Goal: Use online tool/utility: Utilize a website feature to perform a specific function

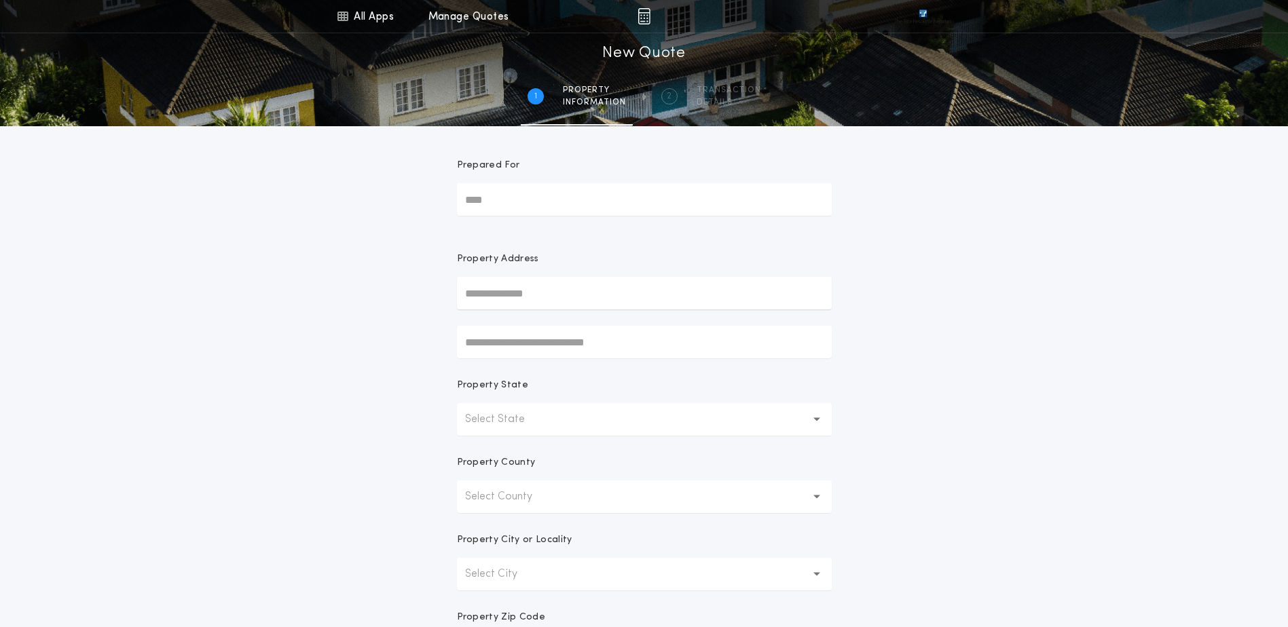
click at [557, 291] on input "text" at bounding box center [644, 293] width 375 height 33
click at [936, 345] on div "All Apps Title Calculator Buyer's Estimate Menu All Apps Manage Quotes 1 /2 New…" at bounding box center [644, 388] width 1288 height 776
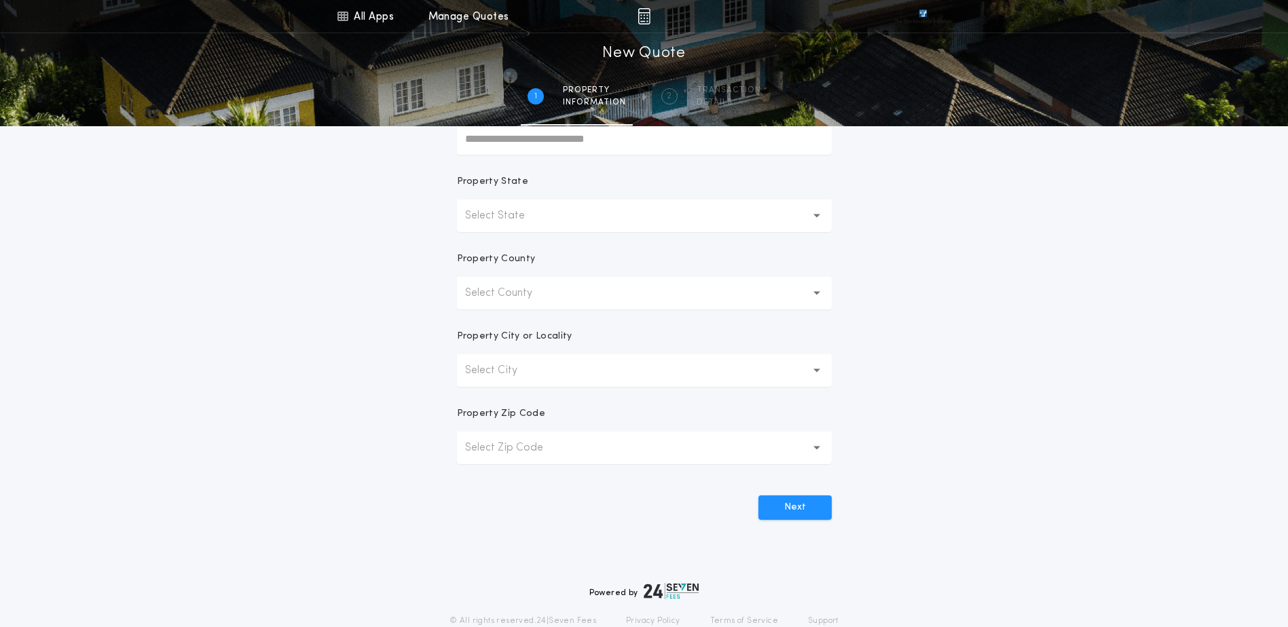
click at [621, 224] on button "Select State" at bounding box center [644, 216] width 375 height 33
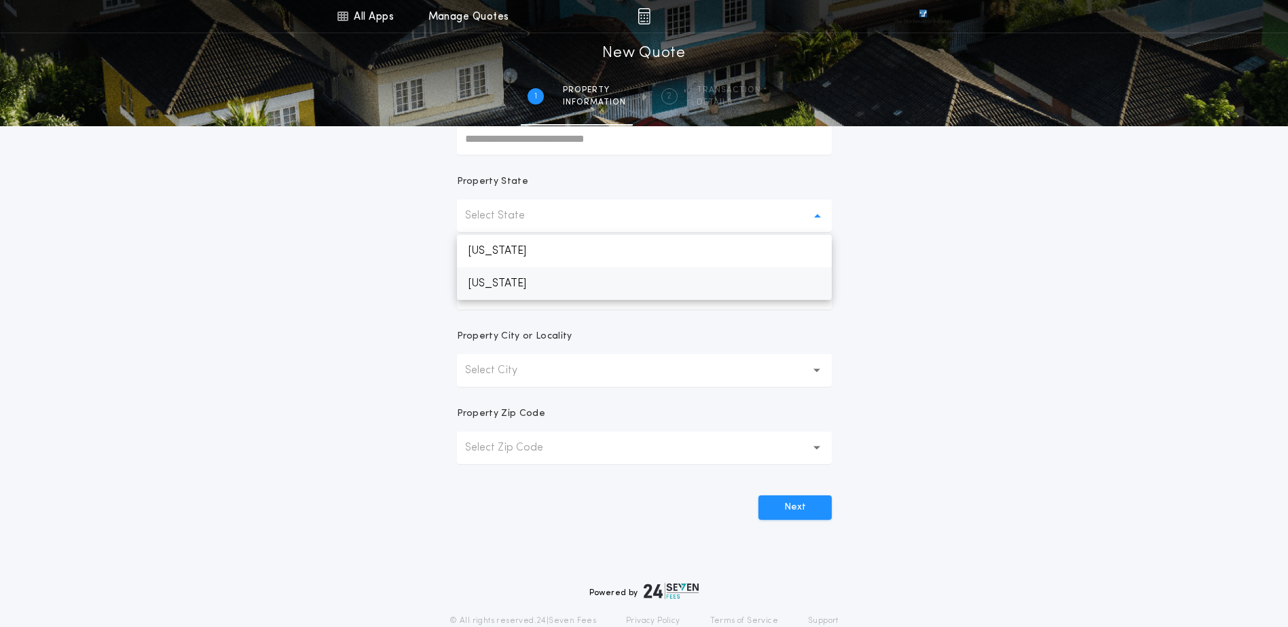
click at [547, 280] on p "[US_STATE]" at bounding box center [644, 283] width 375 height 33
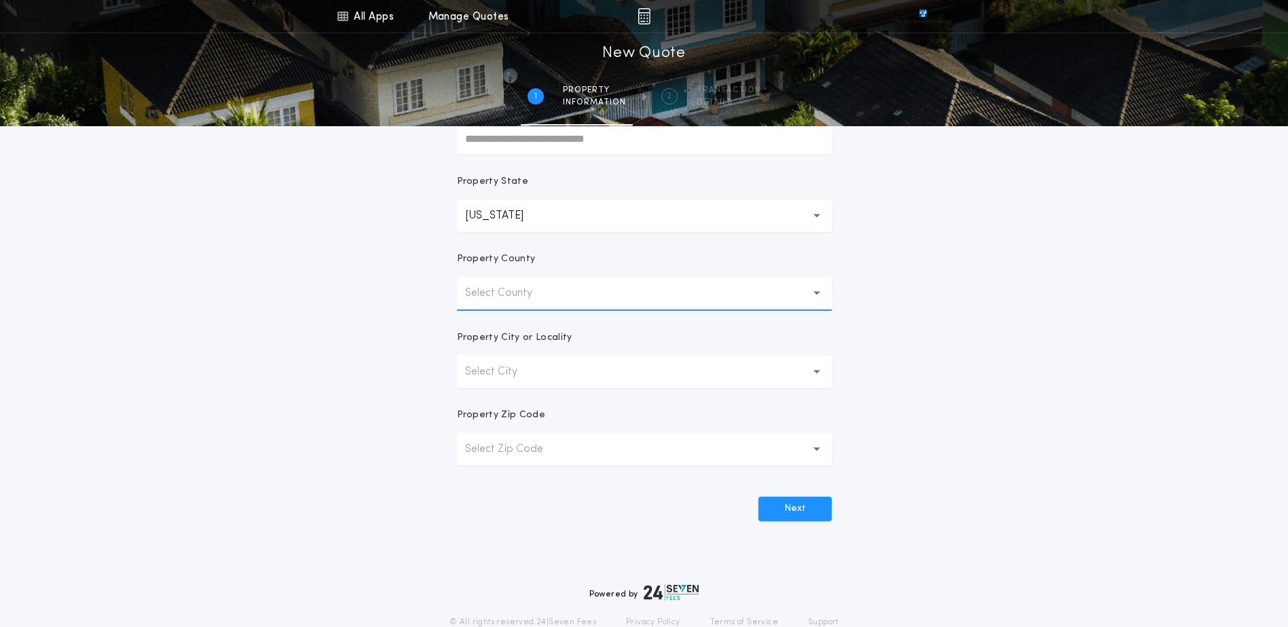
click at [536, 295] on p "Select County" at bounding box center [509, 293] width 89 height 16
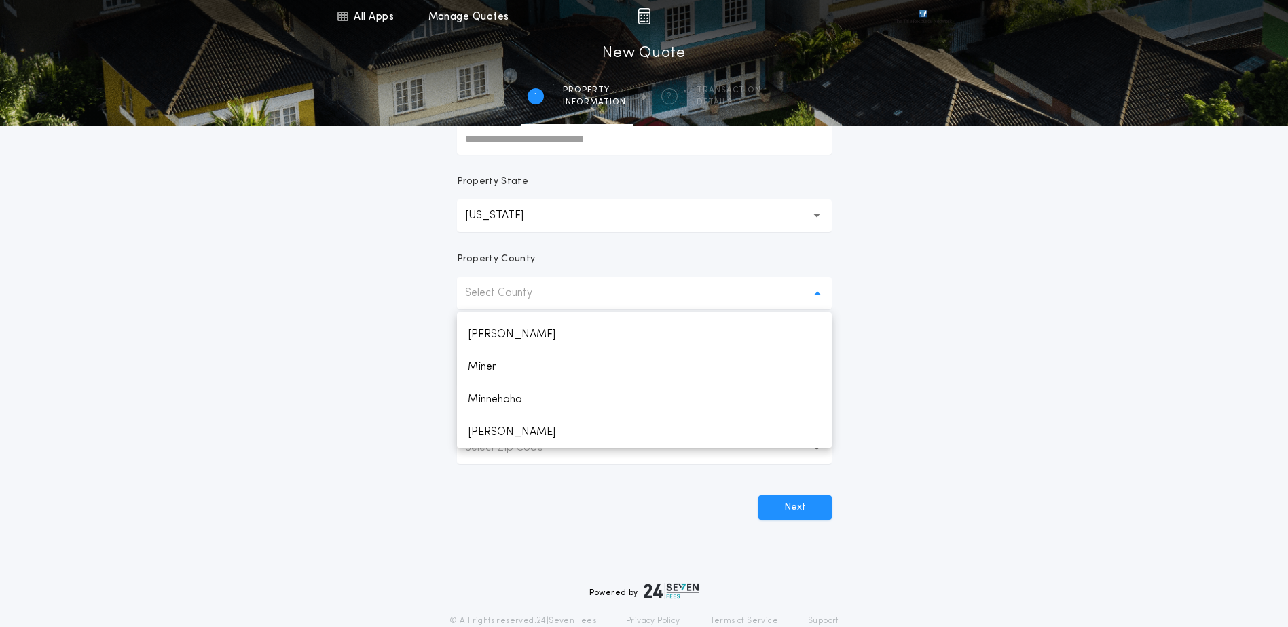
scroll to position [1494, 0]
click at [525, 399] on p "Minnehaha" at bounding box center [644, 399] width 375 height 33
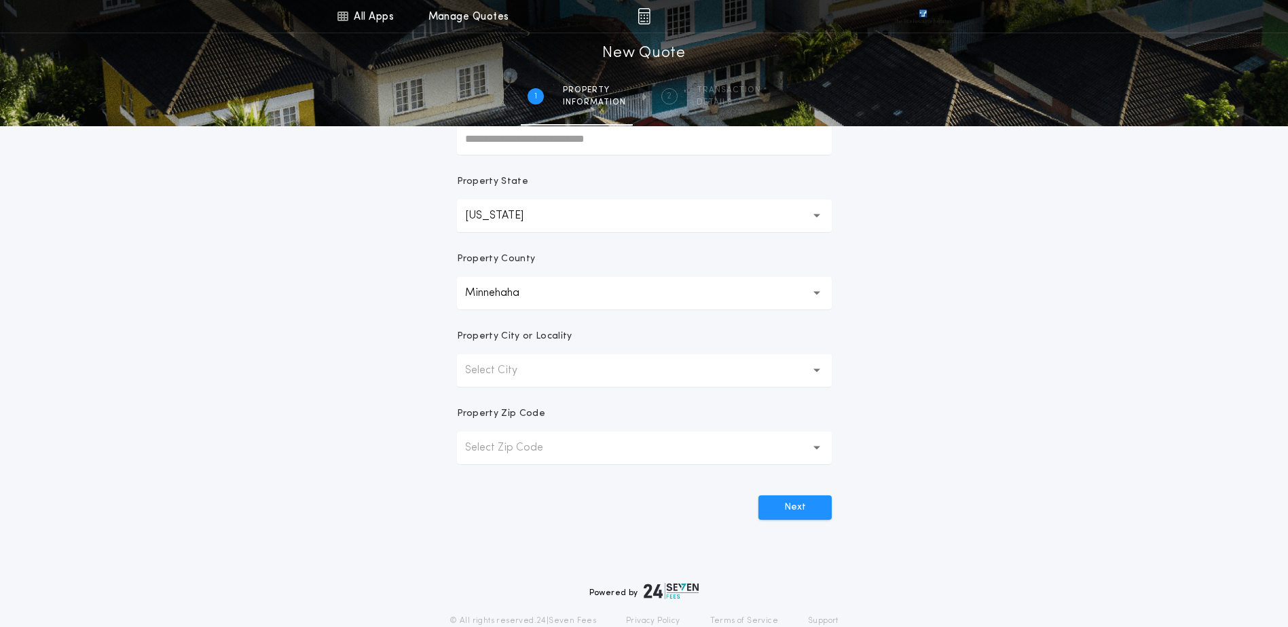
click at [544, 377] on button "Select City" at bounding box center [644, 370] width 375 height 33
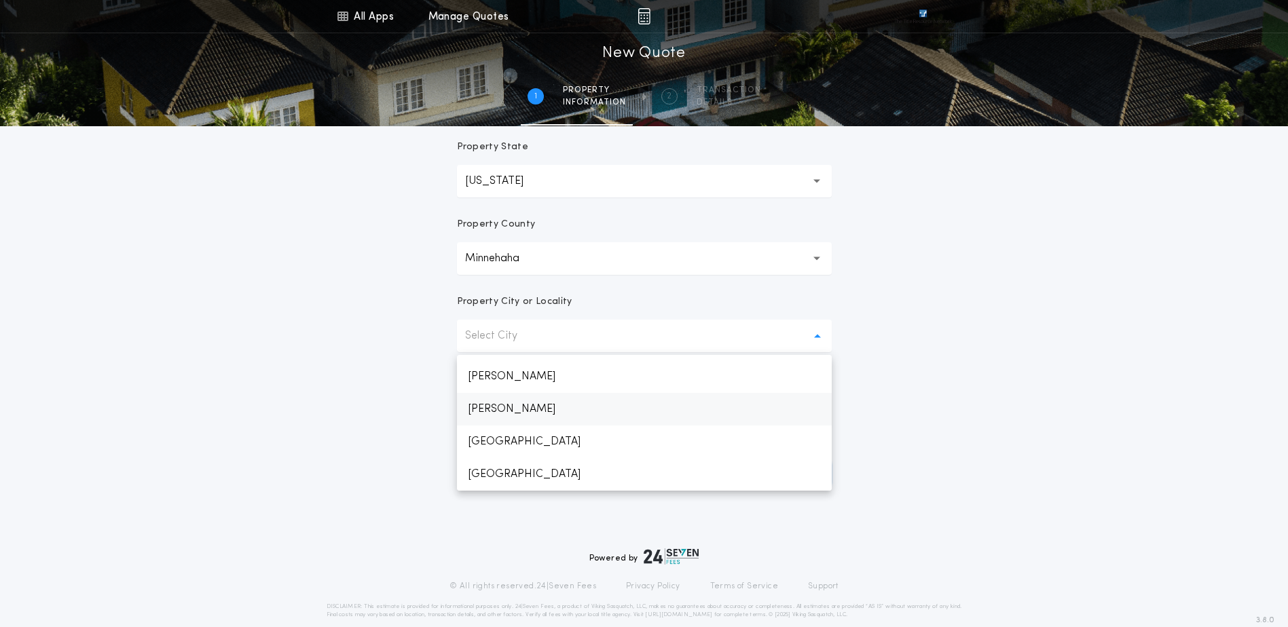
scroll to position [257, 0]
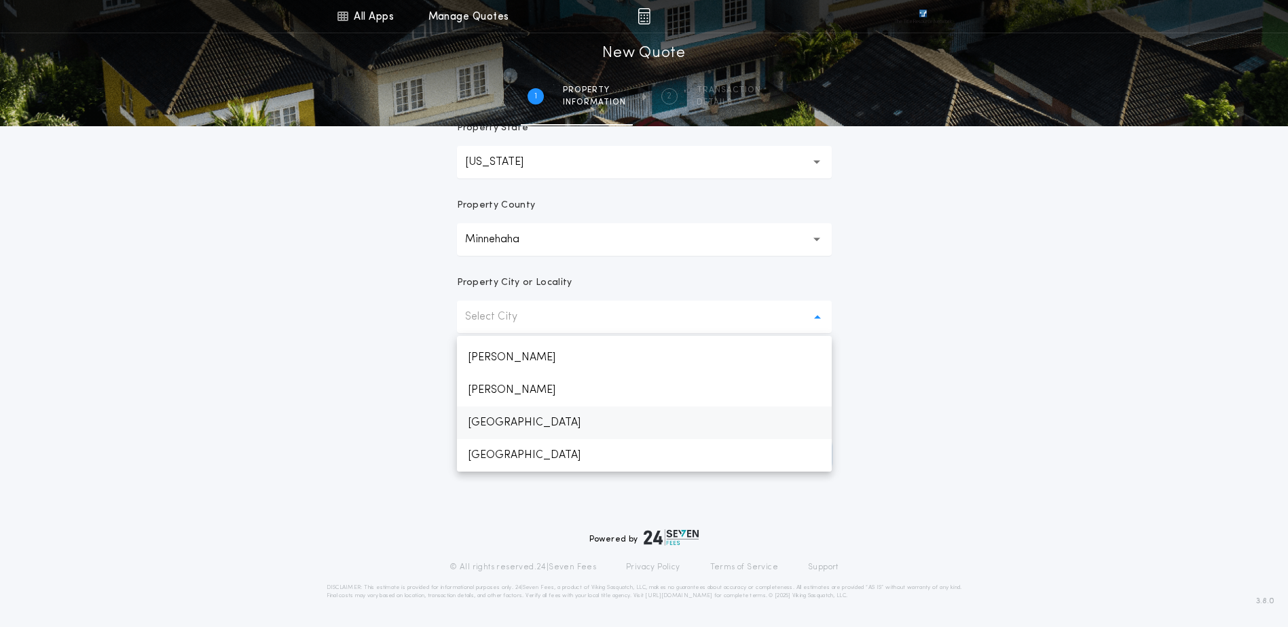
click at [540, 420] on p "[GEOGRAPHIC_DATA]" at bounding box center [644, 423] width 375 height 33
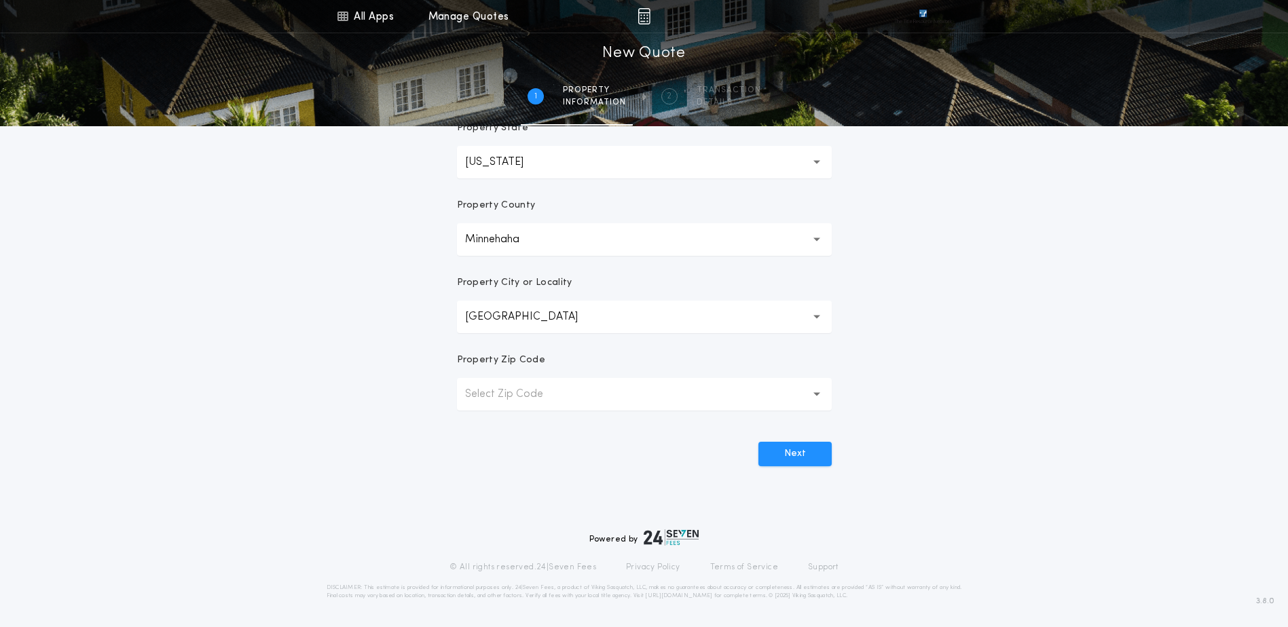
click at [542, 396] on p "Select Zip Code" at bounding box center [515, 394] width 100 height 16
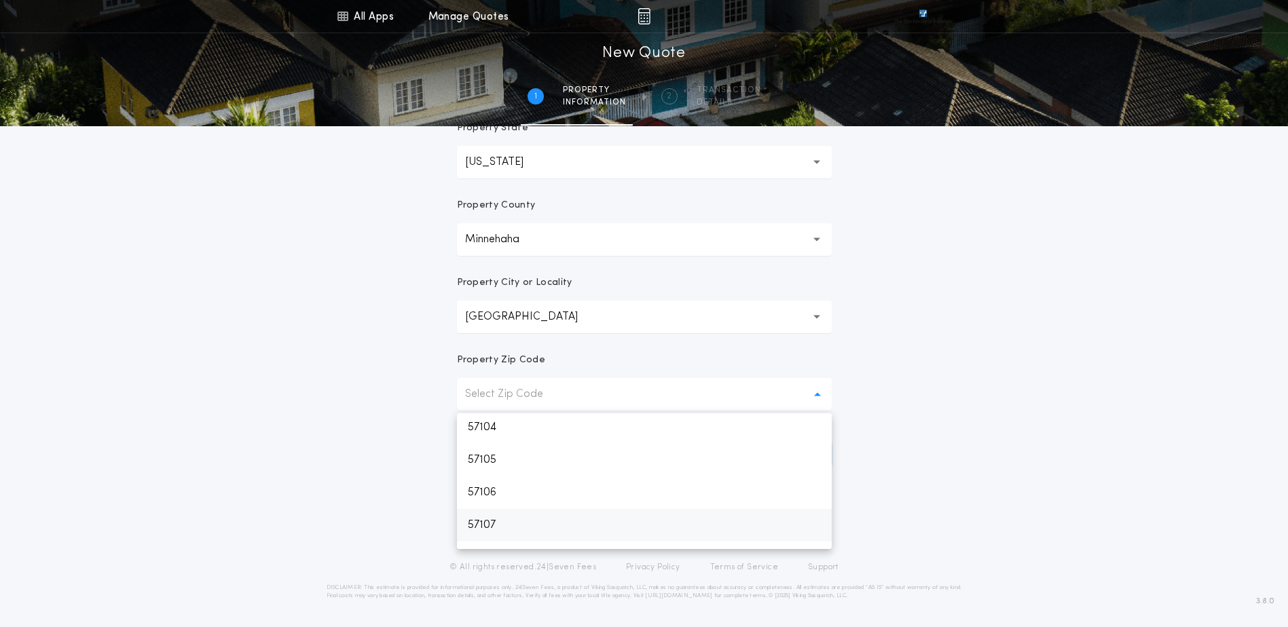
scroll to position [68, 0]
click at [513, 494] on p "57106" at bounding box center [644, 492] width 375 height 33
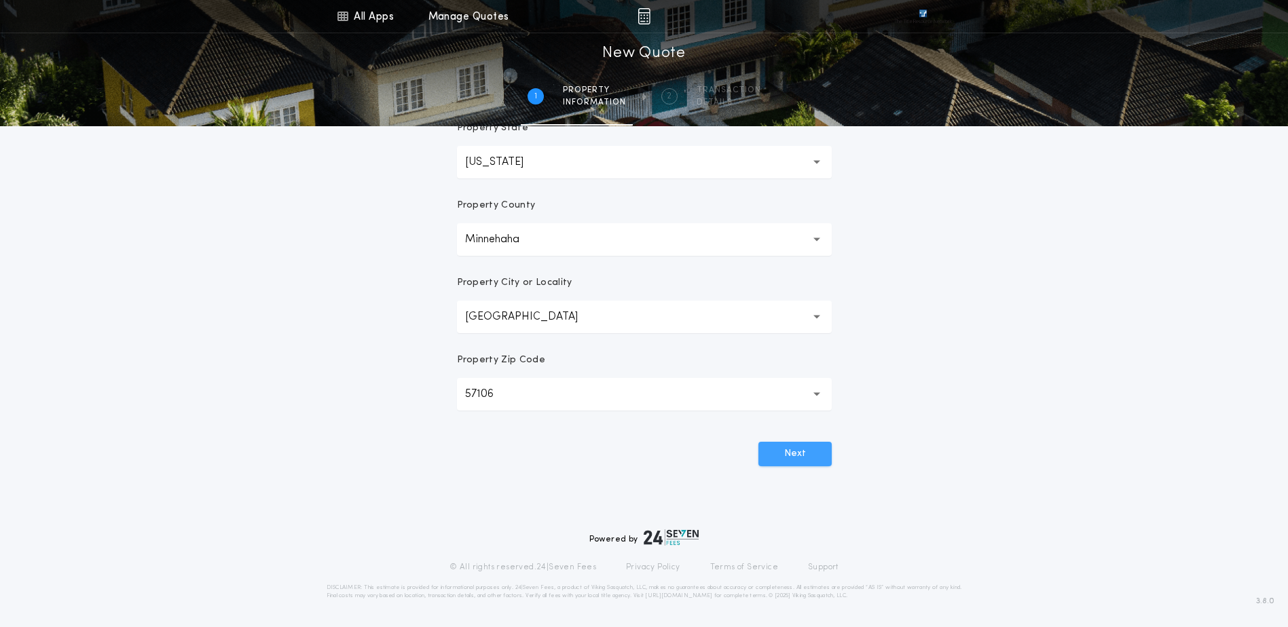
click at [790, 449] on button "Next" at bounding box center [794, 454] width 73 height 24
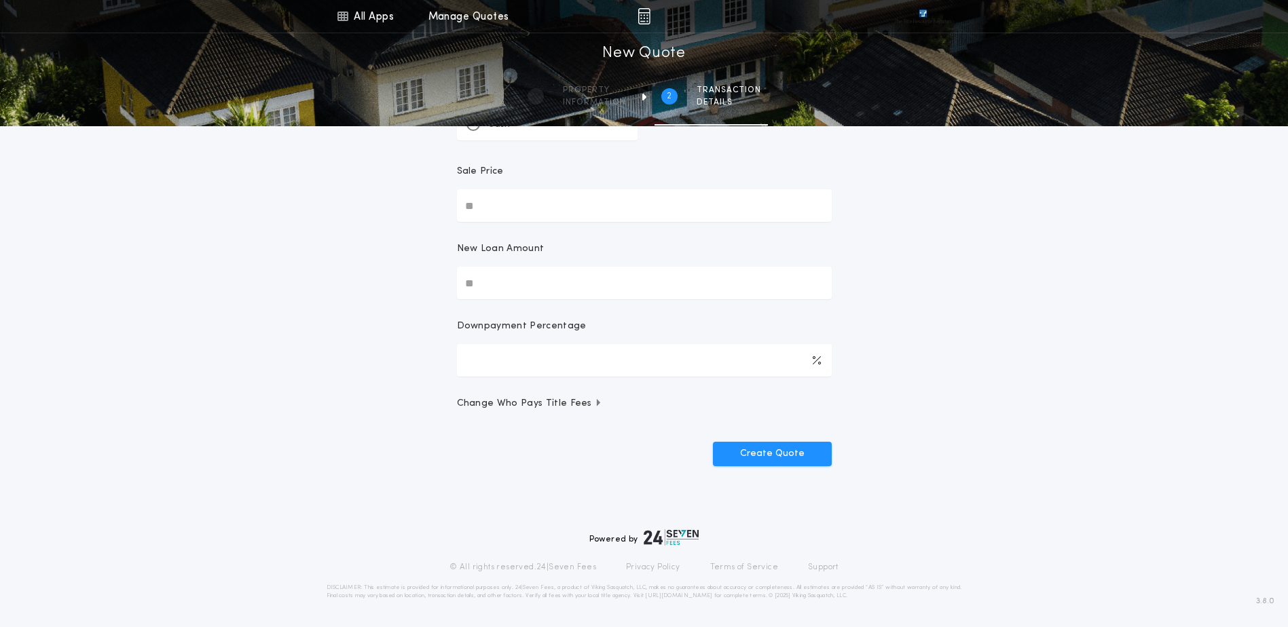
scroll to position [0, 0]
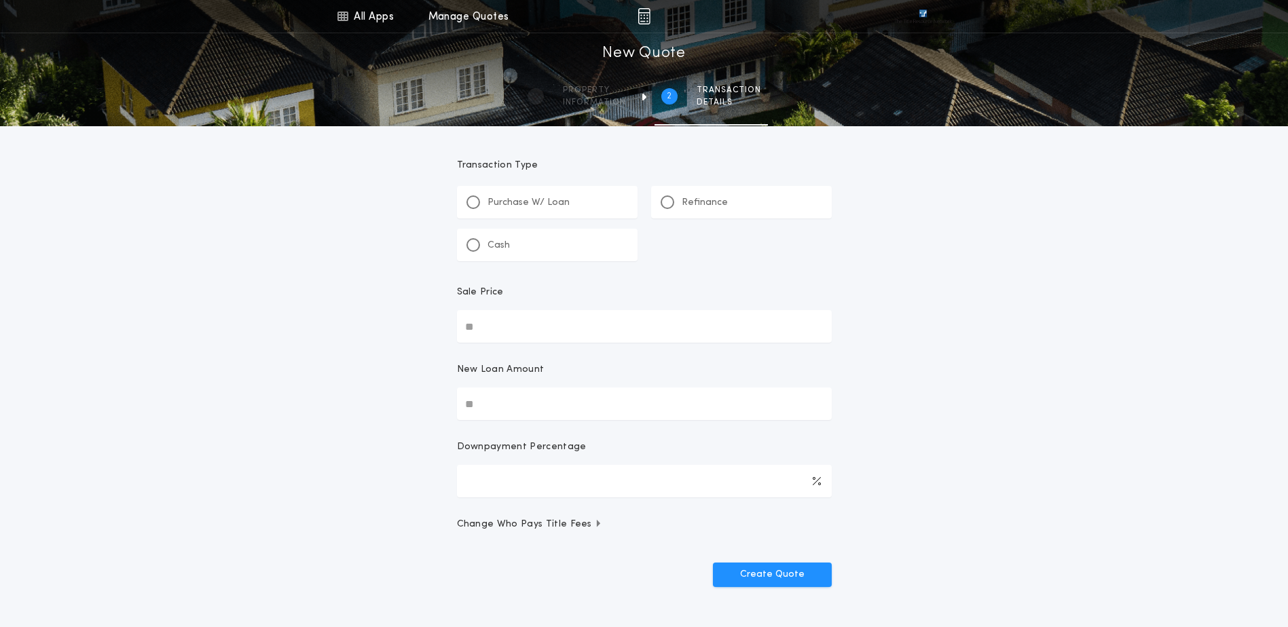
click at [716, 196] on p "Refinance" at bounding box center [705, 203] width 46 height 14
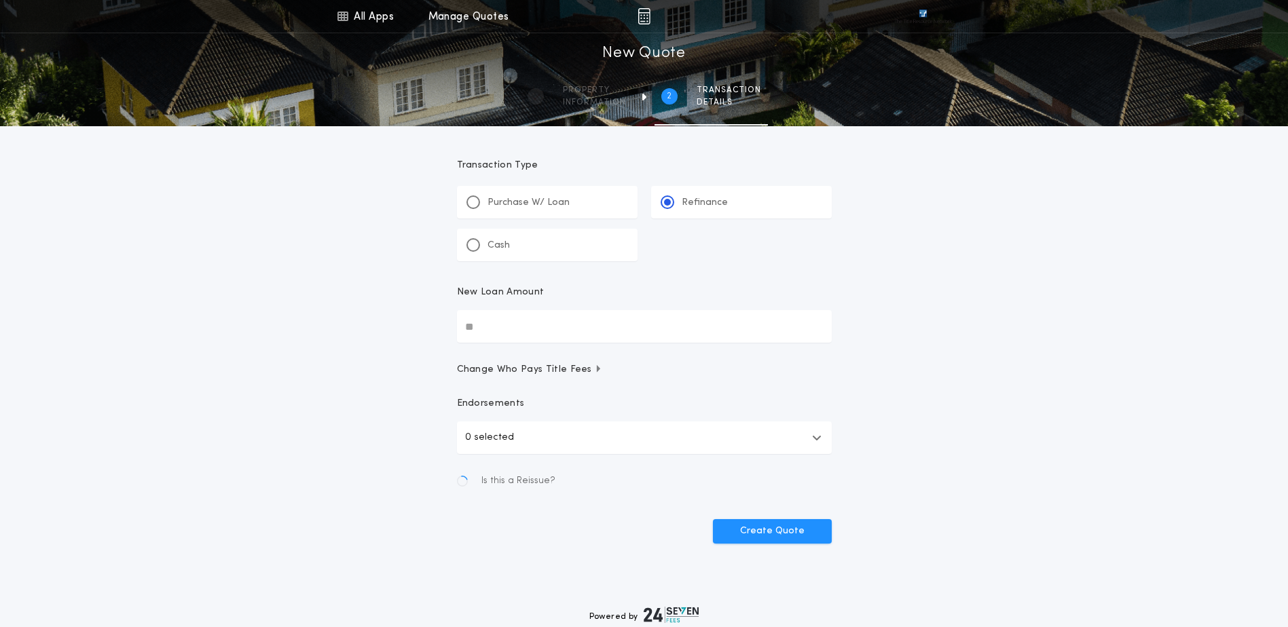
click at [591, 324] on input "New Loan Amount" at bounding box center [644, 326] width 375 height 33
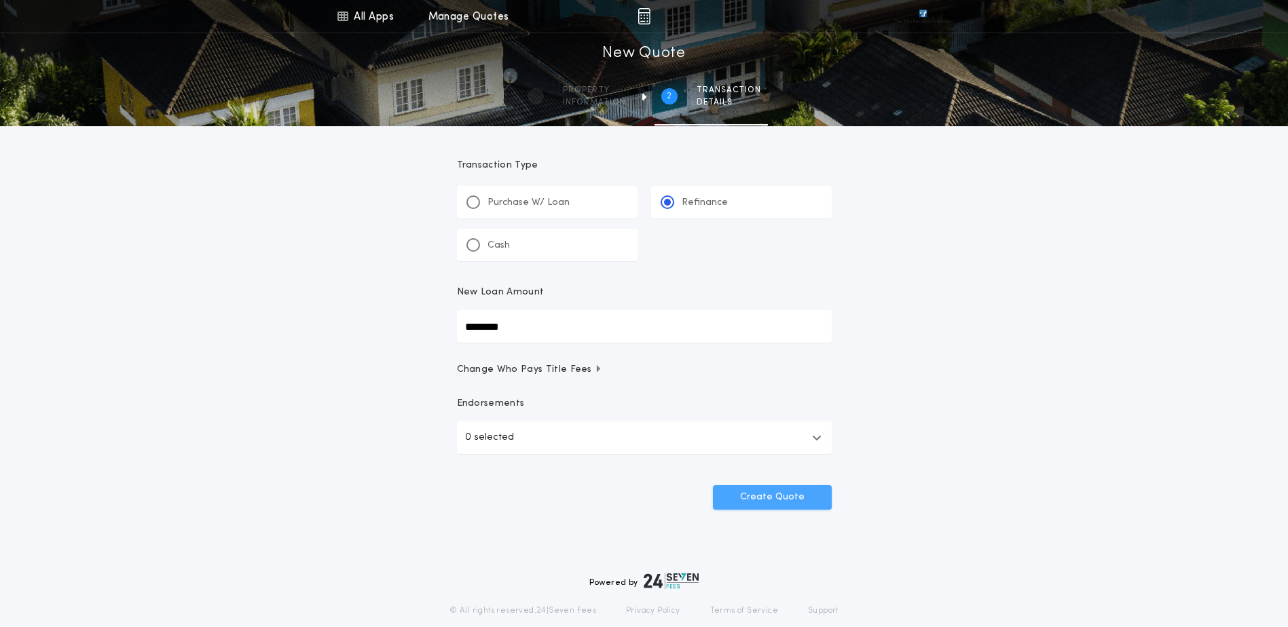
type input "********"
click at [768, 495] on button "Create Quote" at bounding box center [772, 497] width 119 height 24
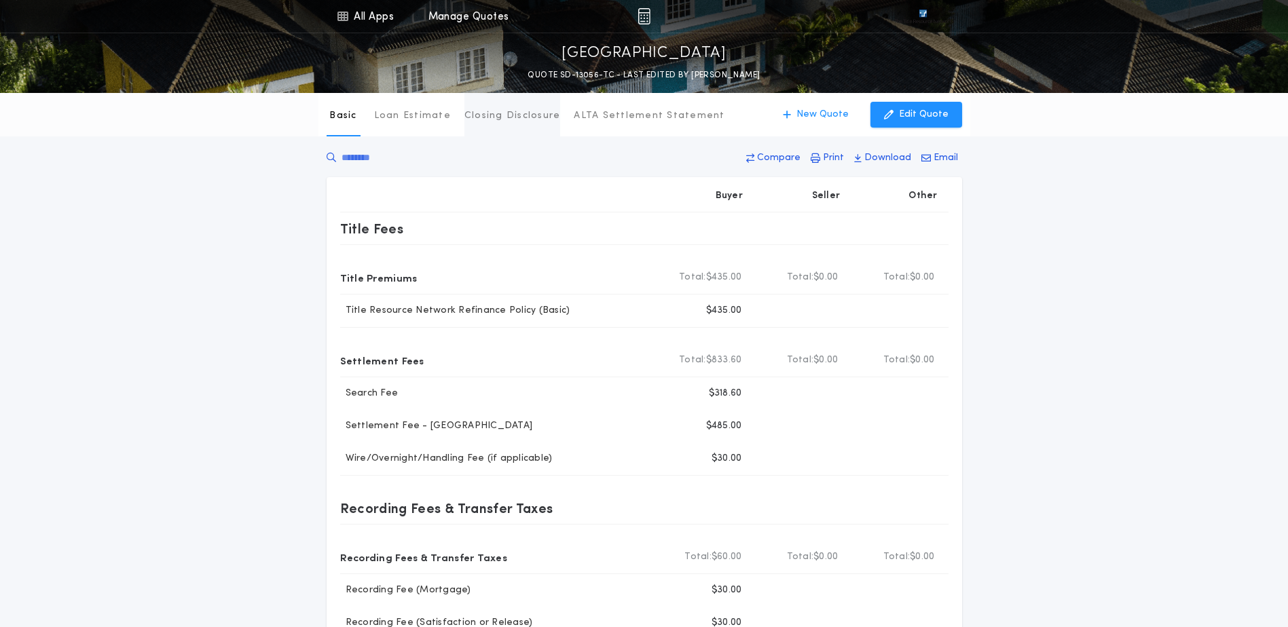
click at [533, 119] on p "Closing Disclosure" at bounding box center [512, 116] width 96 height 14
